Goal: Information Seeking & Learning: Learn about a topic

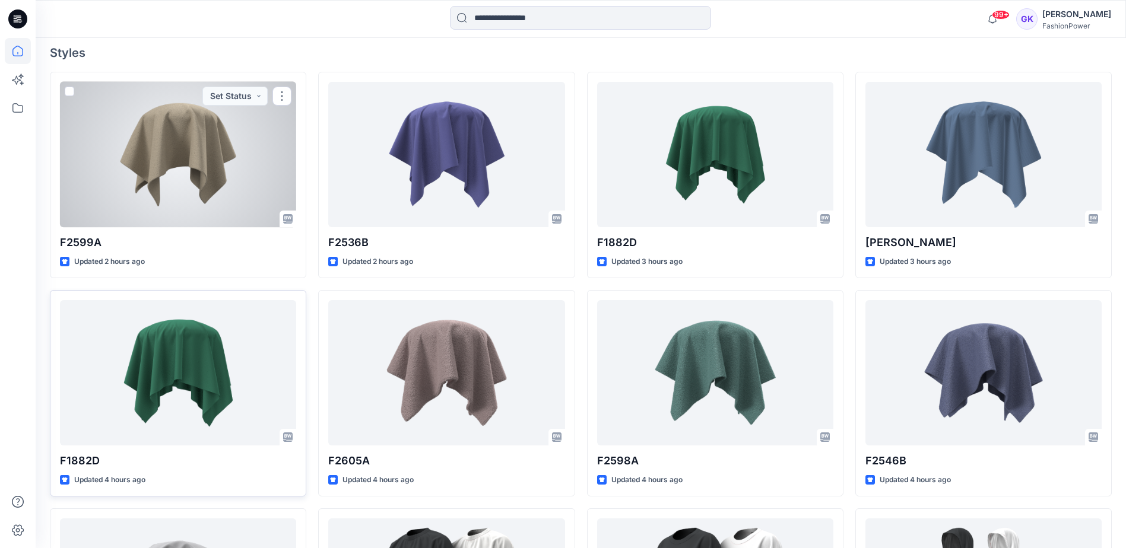
scroll to position [475, 0]
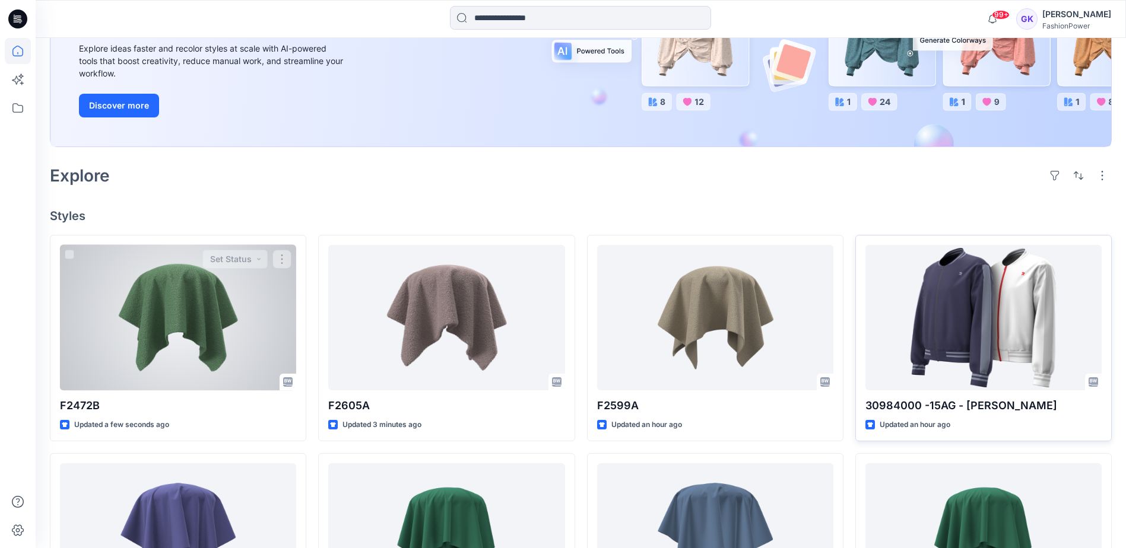
scroll to position [178, 0]
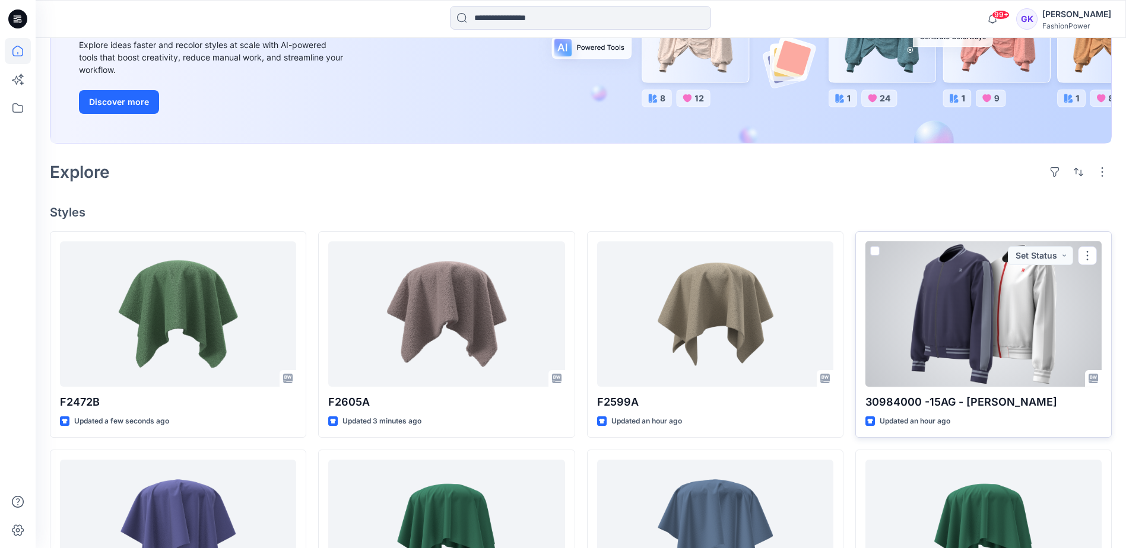
click at [1018, 353] on div at bounding box center [983, 314] width 236 height 145
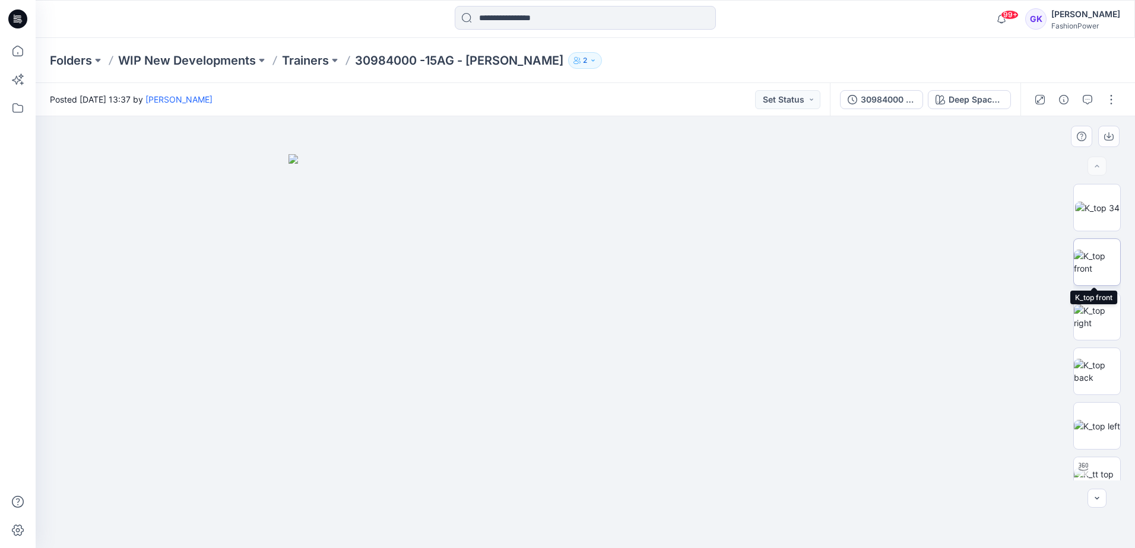
click at [1105, 255] on img at bounding box center [1097, 262] width 46 height 25
click at [1106, 137] on icon "button" at bounding box center [1108, 136] width 9 height 9
click at [1083, 368] on img at bounding box center [1097, 371] width 46 height 25
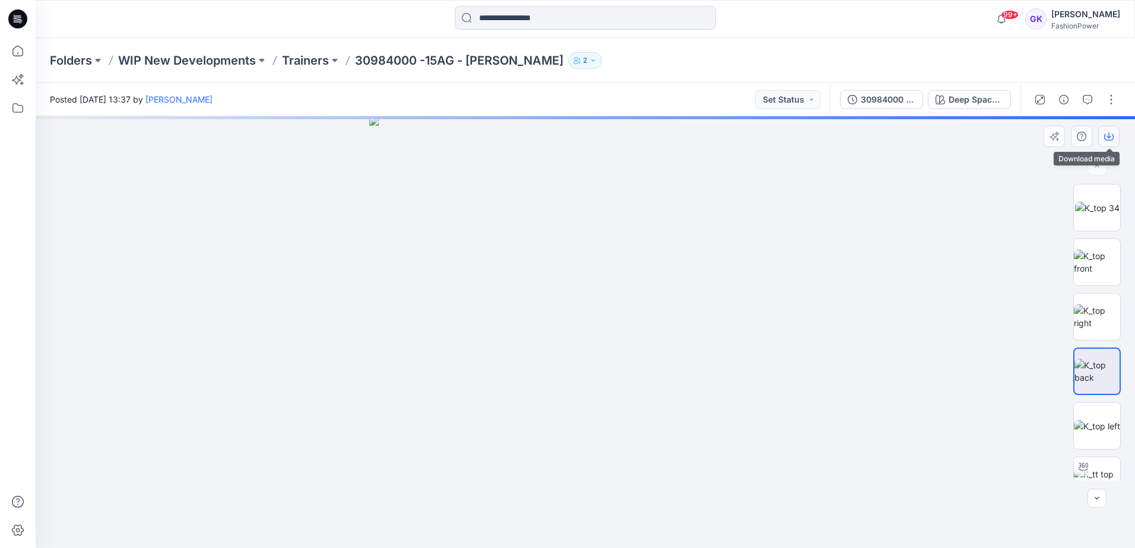
click at [1108, 129] on button "button" at bounding box center [1108, 136] width 21 height 21
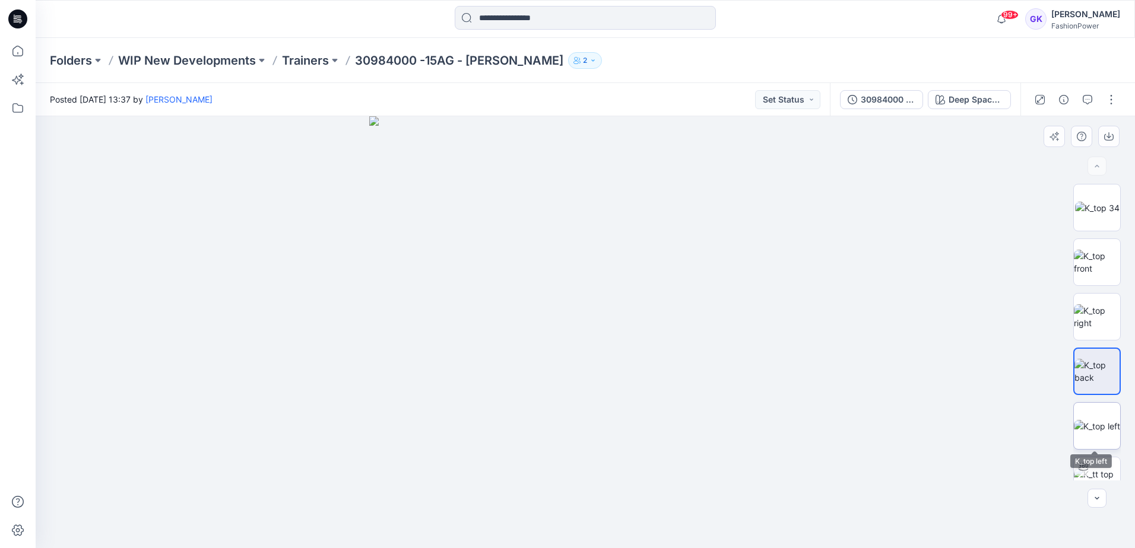
click at [1087, 423] on img at bounding box center [1097, 426] width 46 height 12
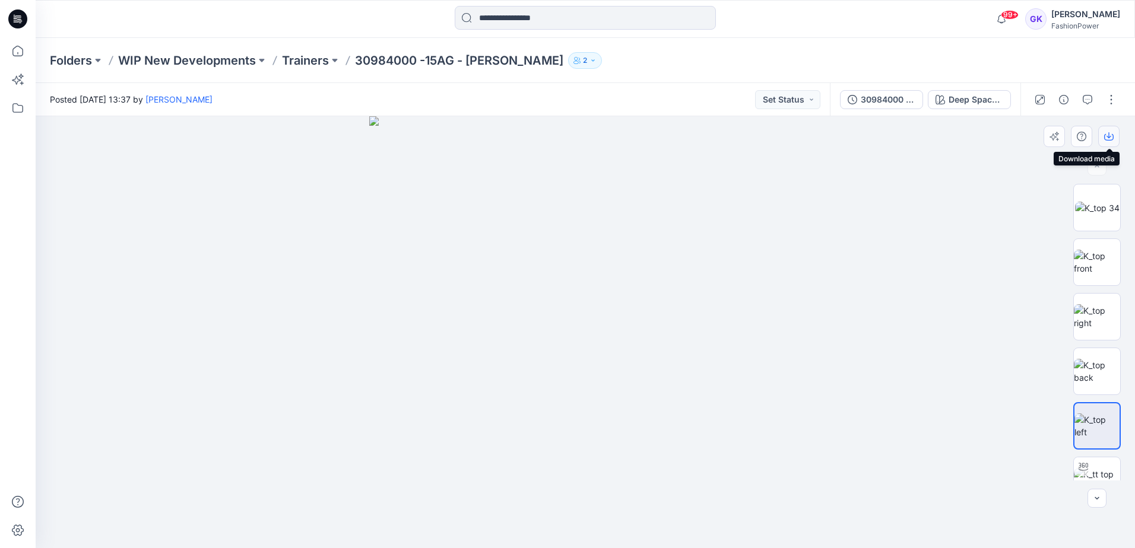
click at [1113, 140] on icon "button" at bounding box center [1108, 136] width 9 height 9
drag, startPoint x: 890, startPoint y: 311, endPoint x: 898, endPoint y: 281, distance: 31.4
click at [890, 311] on div at bounding box center [585, 332] width 1099 height 432
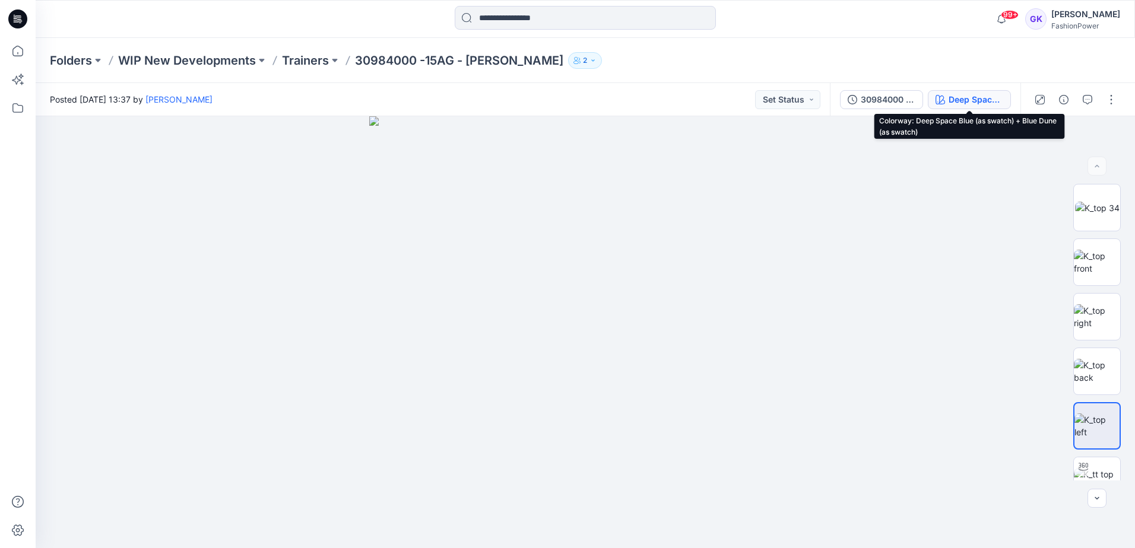
click at [975, 103] on div "Deep Space Blue (as swatch) + Blue Dune (as swatch)" at bounding box center [975, 99] width 55 height 13
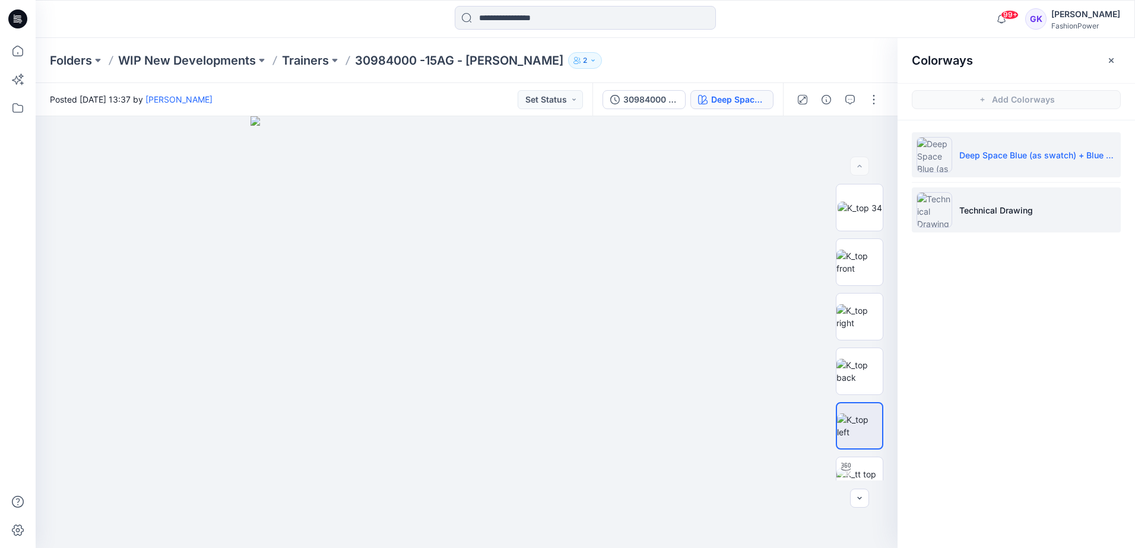
click at [994, 207] on p "Technical Drawing" at bounding box center [996, 210] width 74 height 12
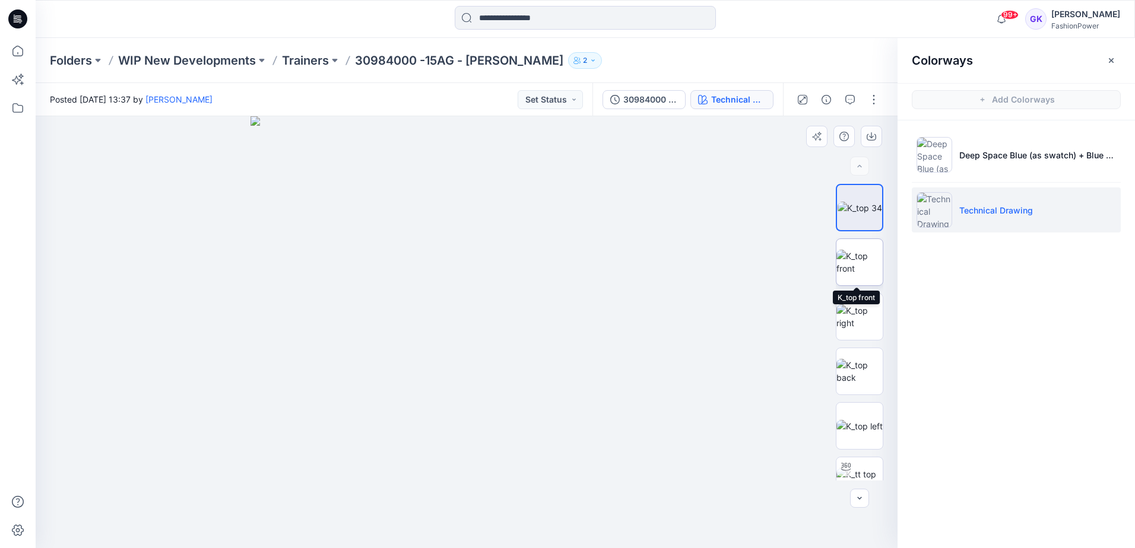
click at [868, 259] on img at bounding box center [859, 262] width 46 height 25
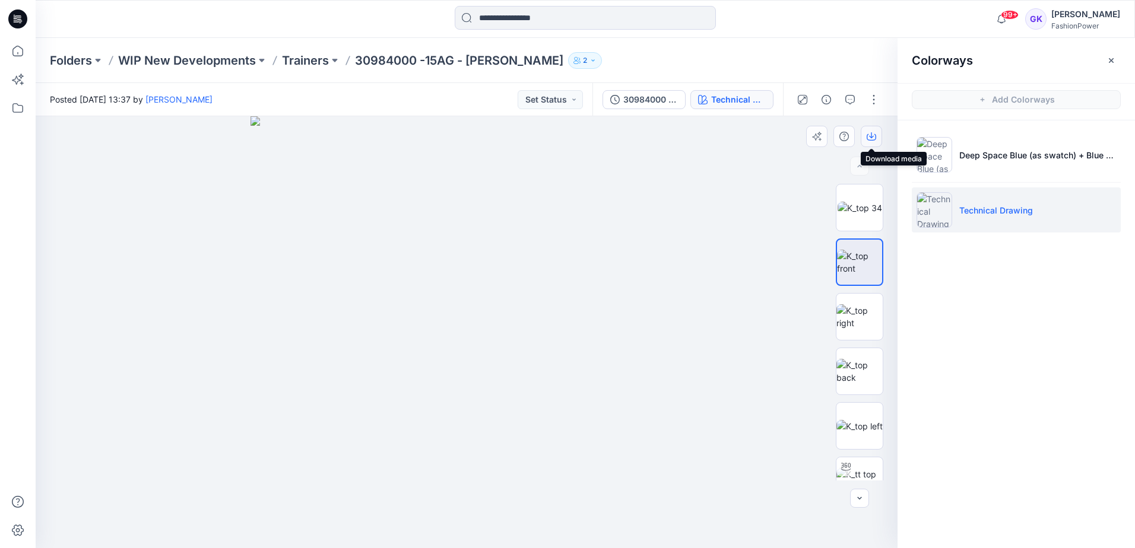
click at [868, 137] on icon "button" at bounding box center [871, 136] width 9 height 9
click at [855, 375] on img at bounding box center [859, 371] width 46 height 25
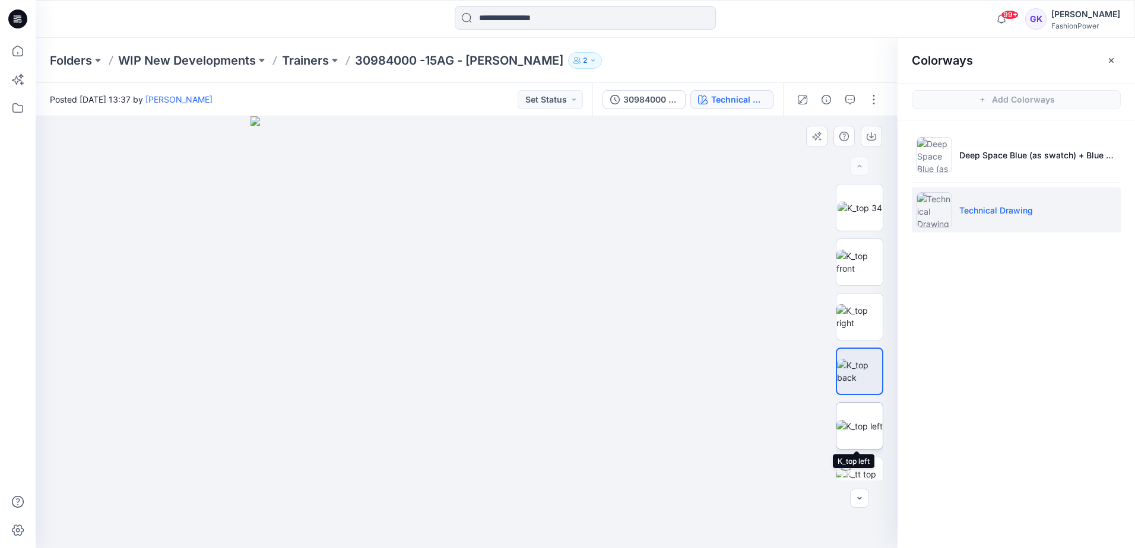
drag, startPoint x: 852, startPoint y: 437, endPoint x: 855, endPoint y: 427, distance: 10.9
click at [852, 433] on img at bounding box center [859, 426] width 46 height 12
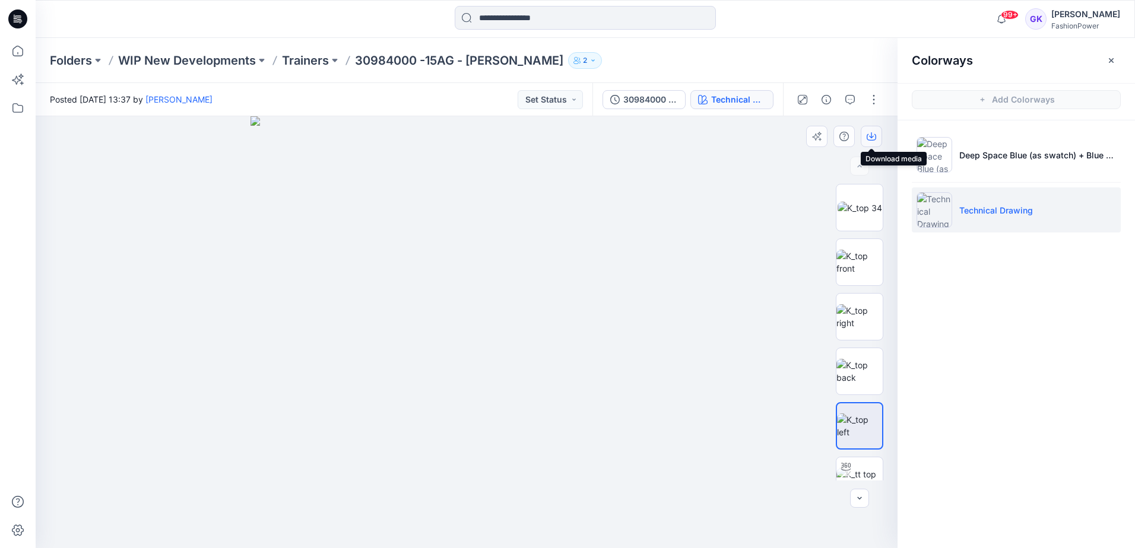
click at [873, 136] on icon "button" at bounding box center [871, 135] width 5 height 6
click at [856, 370] on img at bounding box center [859, 371] width 46 height 25
click at [871, 134] on icon "button" at bounding box center [871, 136] width 9 height 9
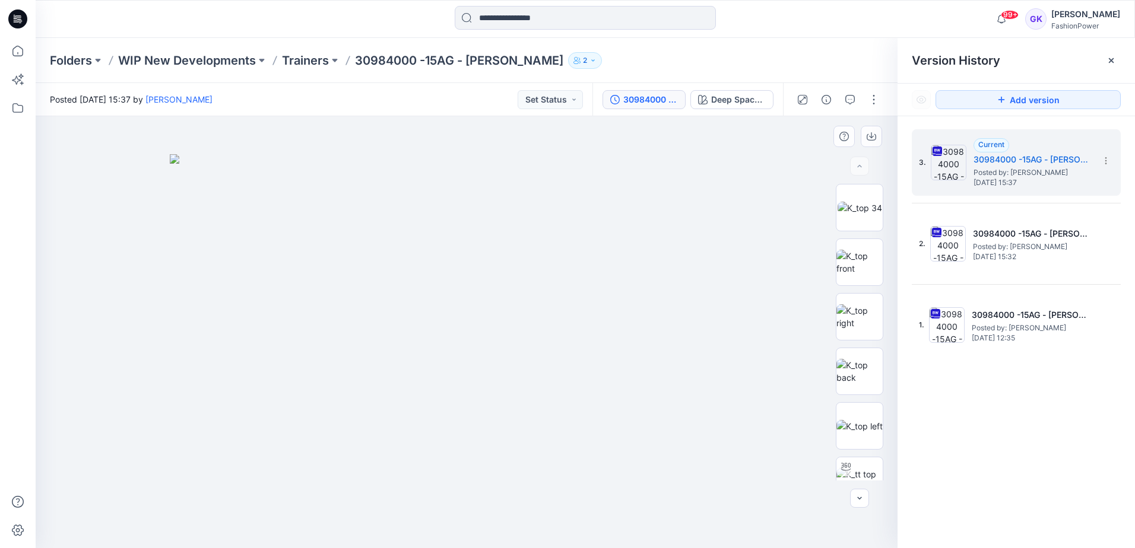
click at [401, 342] on img at bounding box center [467, 351] width 594 height 394
